Goal: Information Seeking & Learning: Learn about a topic

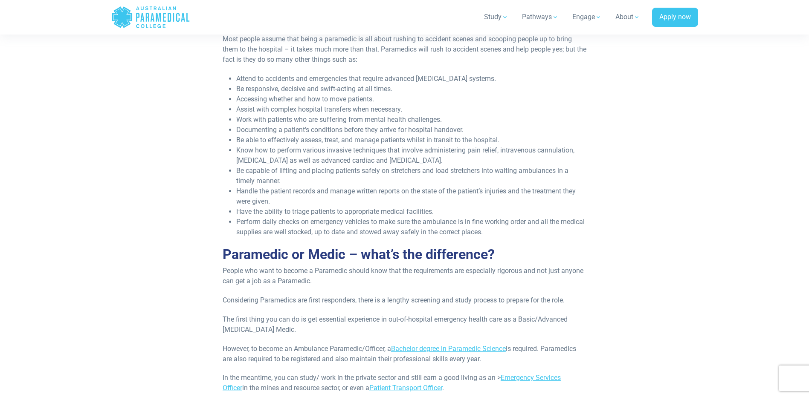
scroll to position [384, 0]
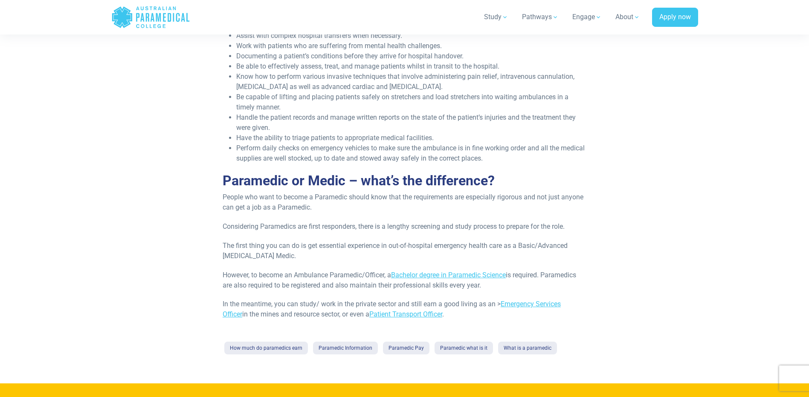
drag, startPoint x: 250, startPoint y: 271, endPoint x: 491, endPoint y: 288, distance: 241.5
click at [491, 288] on div "Anyone who has ever seen paramedics at work will confess that there is somethin…" at bounding box center [404, 89] width 499 height 533
drag, startPoint x: 491, startPoint y: 288, endPoint x: 468, endPoint y: 297, distance: 25.3
click at [468, 297] on div "Anyone who has ever seen paramedics at work will confess that there is somethin…" at bounding box center [405, 71] width 364 height 497
click at [521, 304] on link "Emergency Services Officer" at bounding box center [392, 309] width 338 height 18
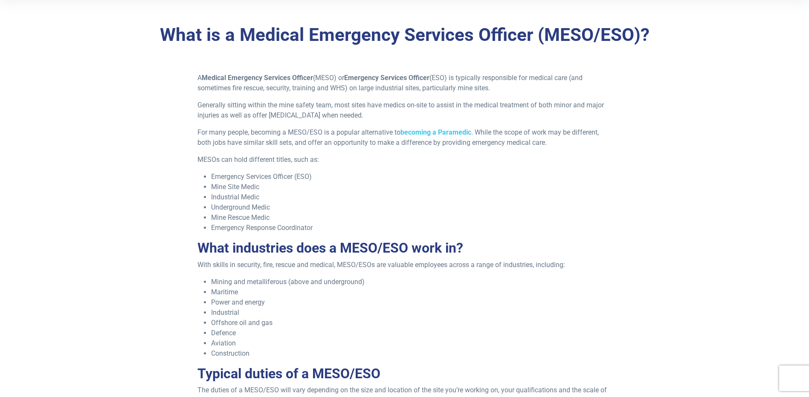
scroll to position [256, 0]
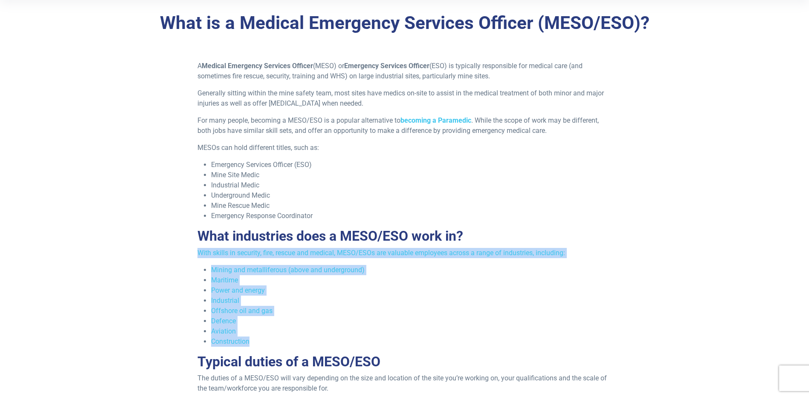
drag, startPoint x: 199, startPoint y: 255, endPoint x: 298, endPoint y: 337, distance: 128.7
click at [298, 337] on div "A Medical Emergency Services Officer (MESO) or Emergency Services Officer (ESO)…" at bounding box center [404, 310] width 424 height 499
click at [298, 337] on li "Construction" at bounding box center [411, 342] width 400 height 10
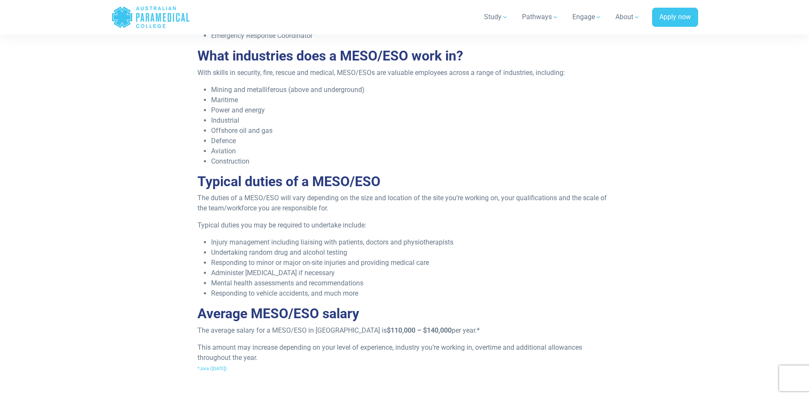
scroll to position [469, 0]
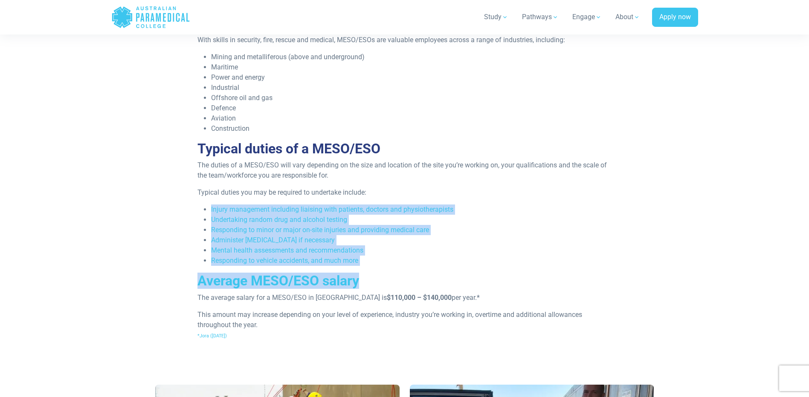
drag, startPoint x: 209, startPoint y: 208, endPoint x: 432, endPoint y: 283, distance: 235.3
click at [432, 283] on div "A Medical Emergency Services Officer (MESO) or Emergency Services Officer (ESO)…" at bounding box center [404, 97] width 424 height 499
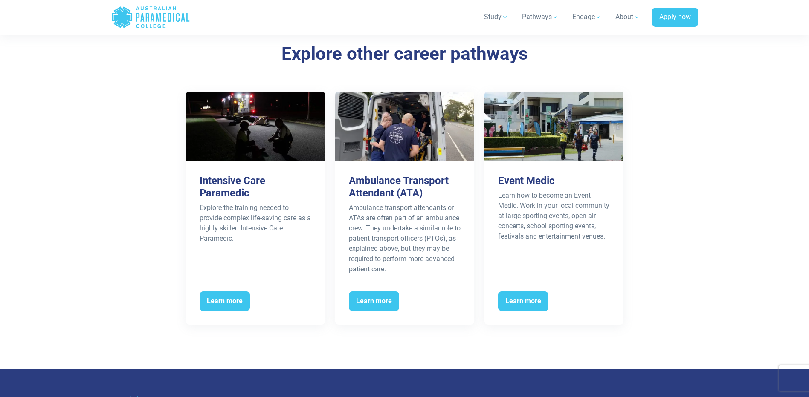
scroll to position [1620, 0]
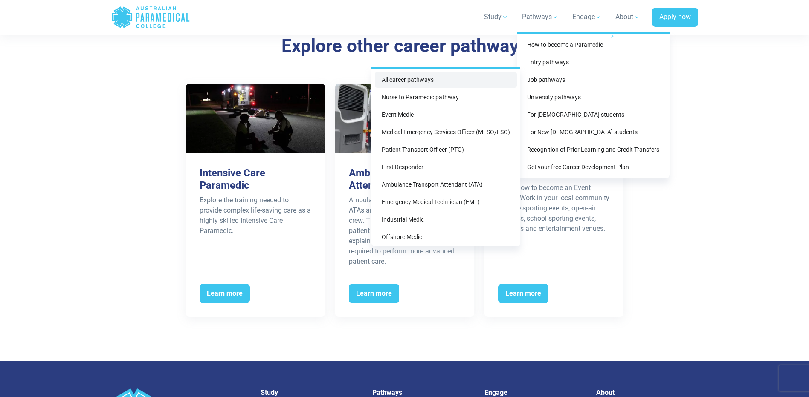
click at [435, 84] on link "All career pathways" at bounding box center [446, 80] width 142 height 16
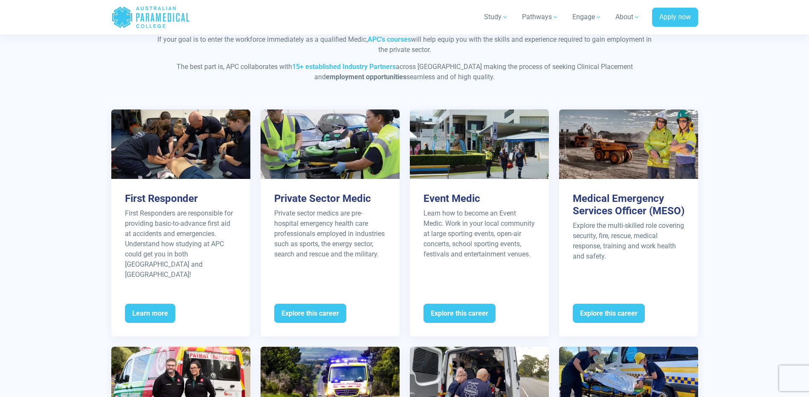
scroll to position [853, 0]
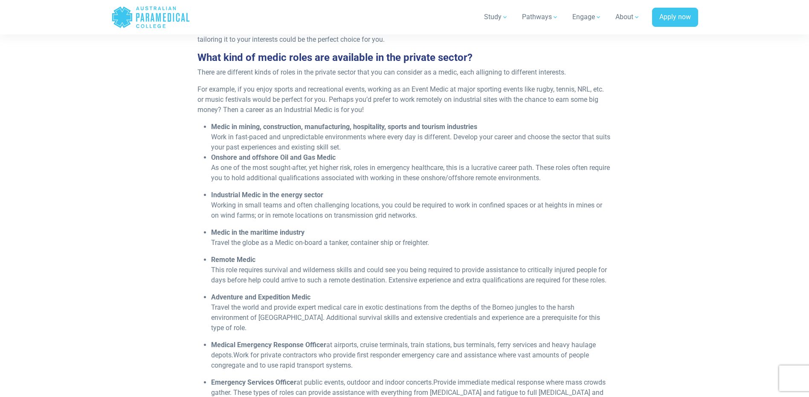
scroll to position [341, 0]
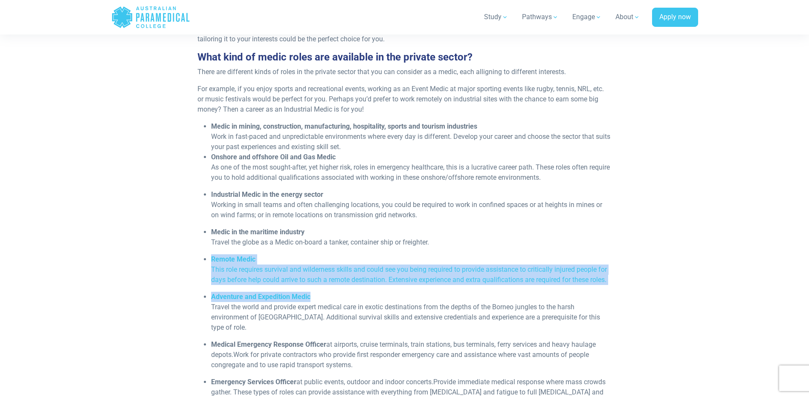
drag, startPoint x: 210, startPoint y: 261, endPoint x: 312, endPoint y: 299, distance: 108.5
click at [312, 299] on ul "Medic in mining, construction, manufacturing, hospitality, sports and tourism i…" at bounding box center [404, 294] width 414 height 345
click at [312, 299] on li "Adventure and Expedition Medic Travel the world and provide expert medical care…" at bounding box center [411, 312] width 400 height 41
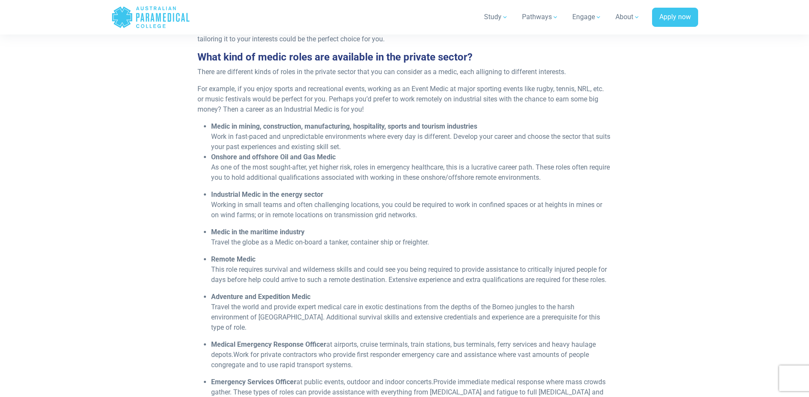
scroll to position [384, 0]
